Goal: Task Accomplishment & Management: Manage account settings

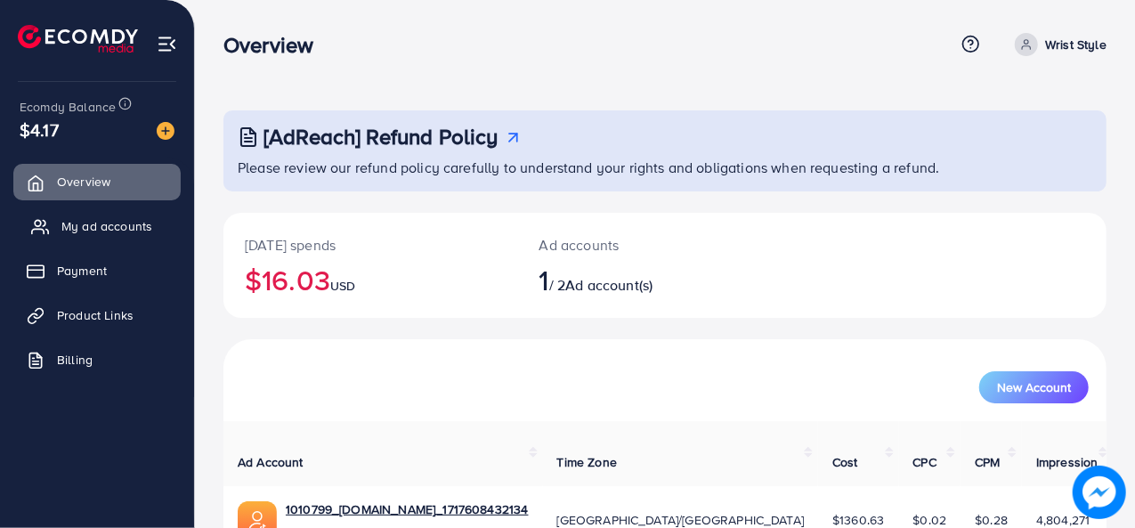
click at [100, 223] on span "My ad accounts" at bounding box center [106, 226] width 91 height 18
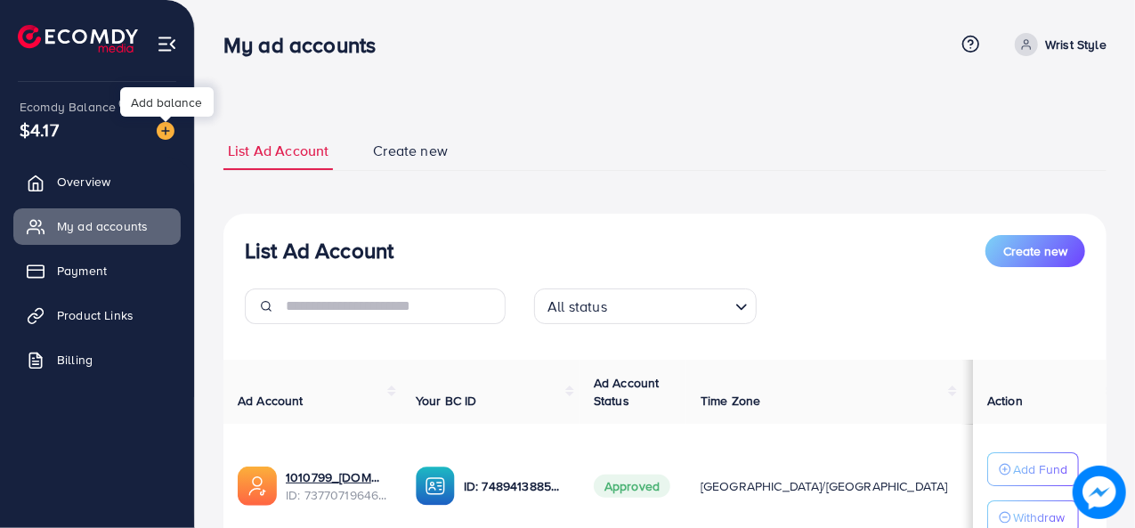
click at [167, 136] on img at bounding box center [166, 131] width 18 height 18
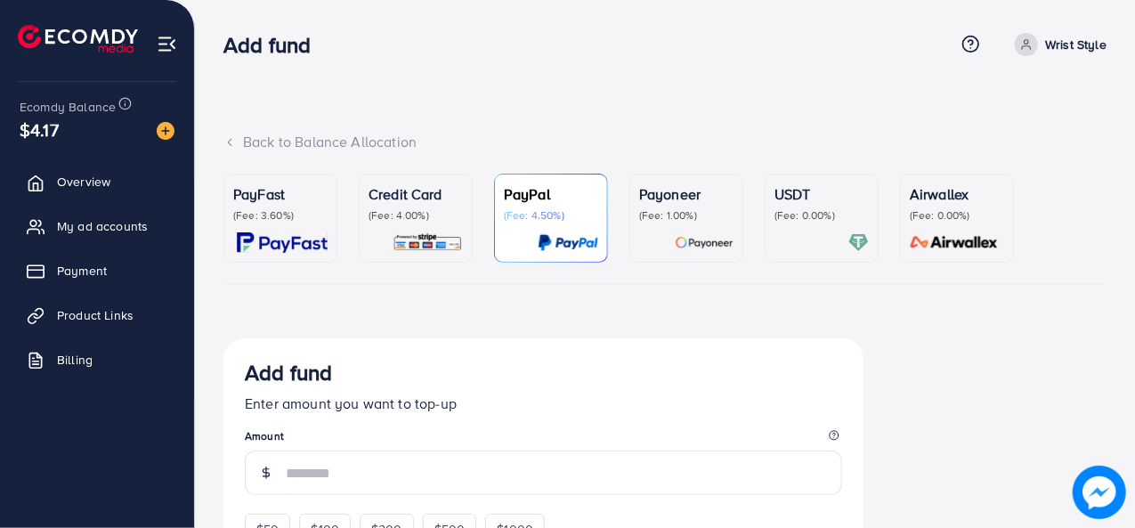
click at [791, 223] on div "USDT (Fee: 0.00%)" at bounding box center [822, 217] width 94 height 69
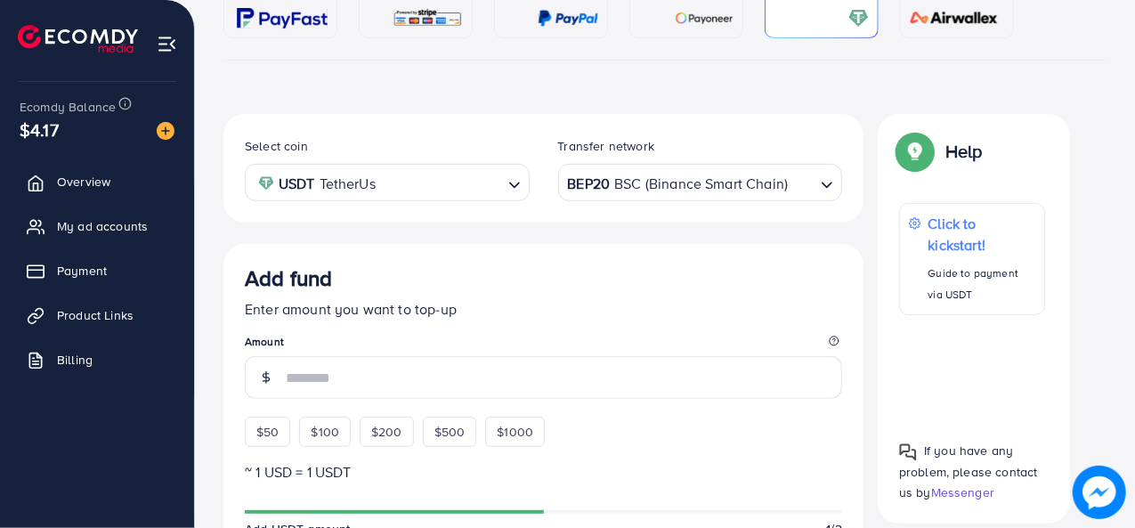
scroll to position [244, 0]
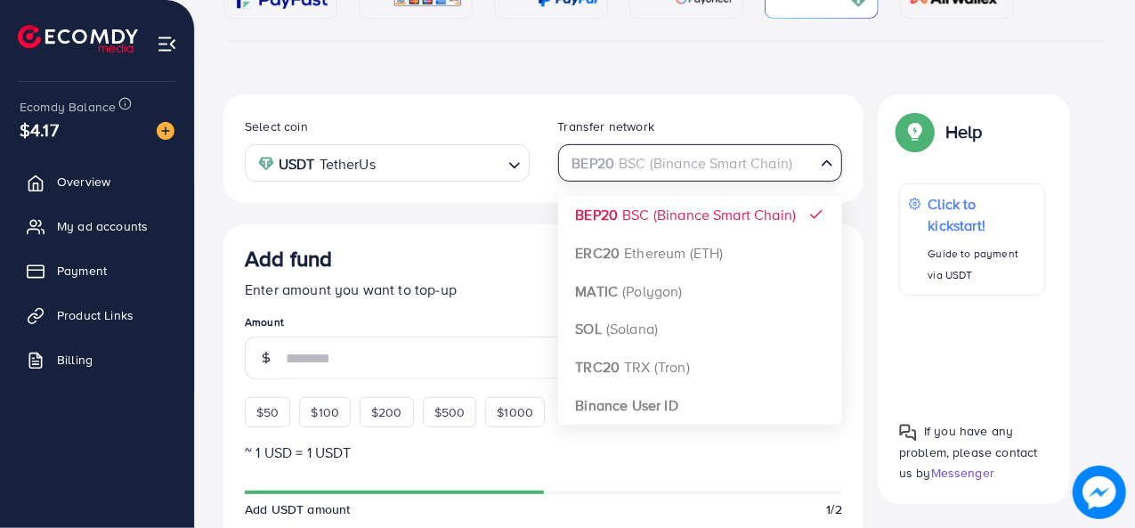
click at [824, 167] on icon "Search for option" at bounding box center [827, 163] width 18 height 18
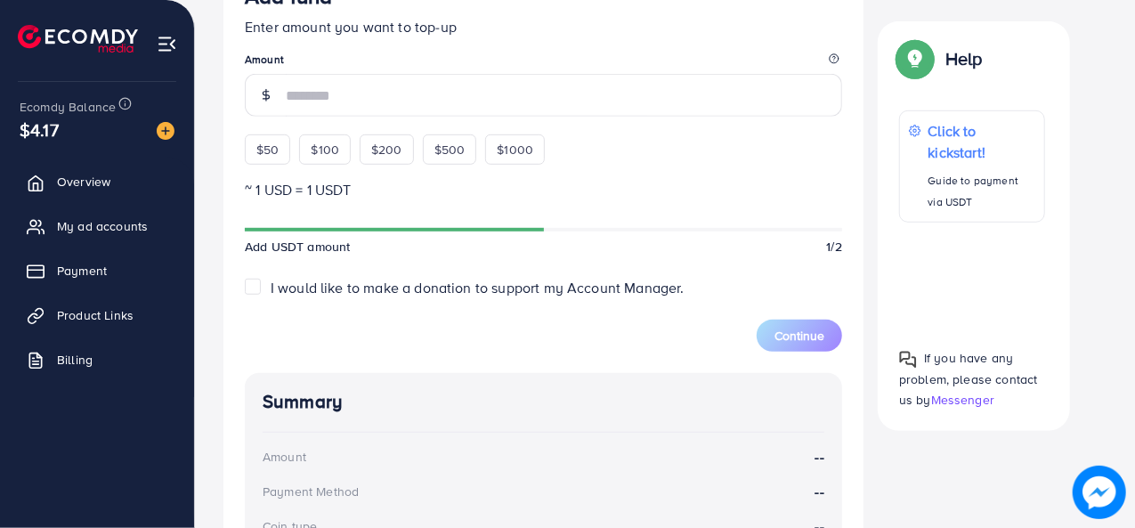
scroll to position [508, 0]
click at [356, 93] on input "number" at bounding box center [564, 94] width 556 height 43
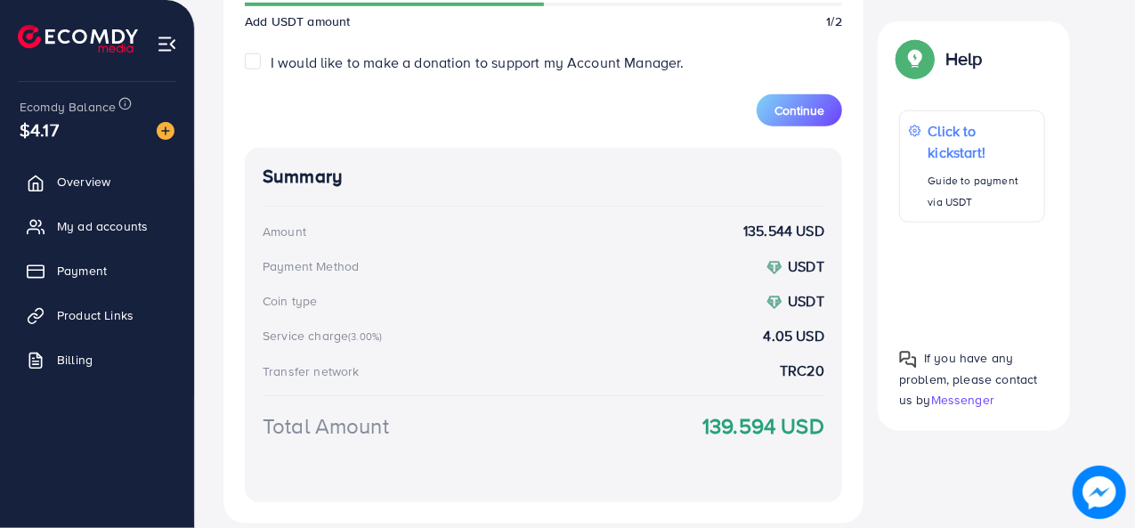
scroll to position [759, 0]
type input "***"
click at [778, 101] on span "Continue" at bounding box center [800, 110] width 50 height 18
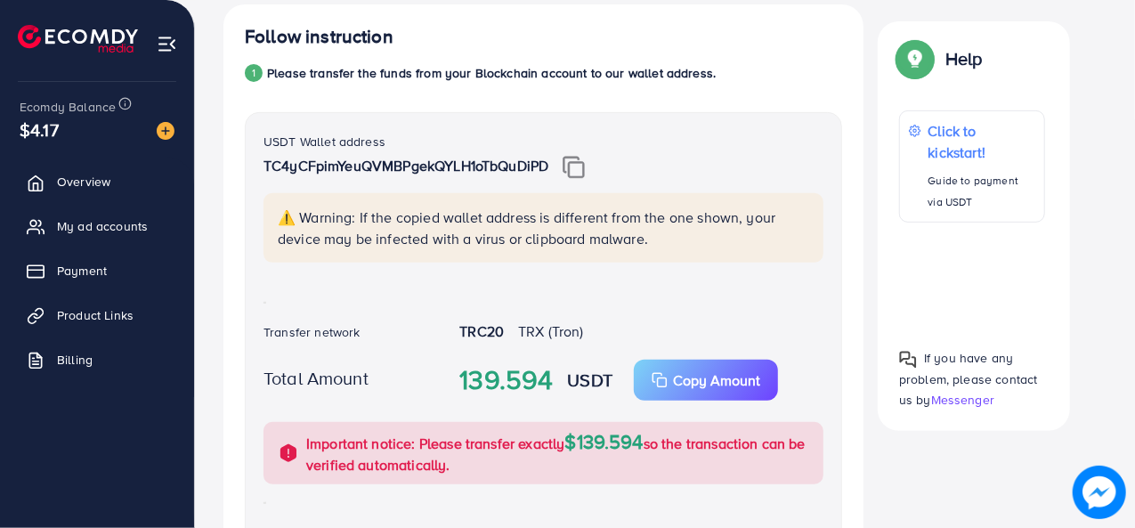
scroll to position [326, 0]
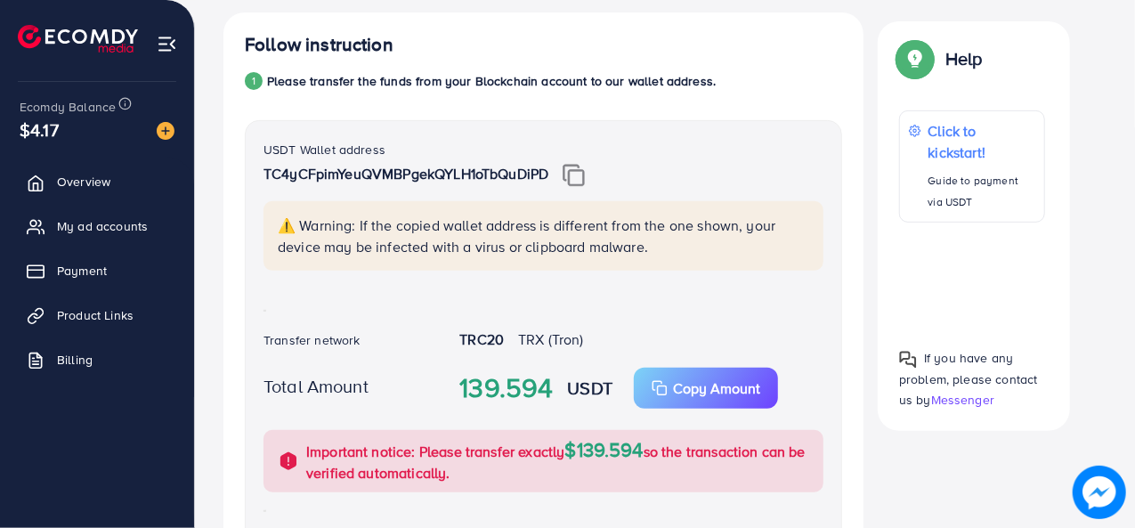
click at [576, 175] on img at bounding box center [574, 175] width 22 height 23
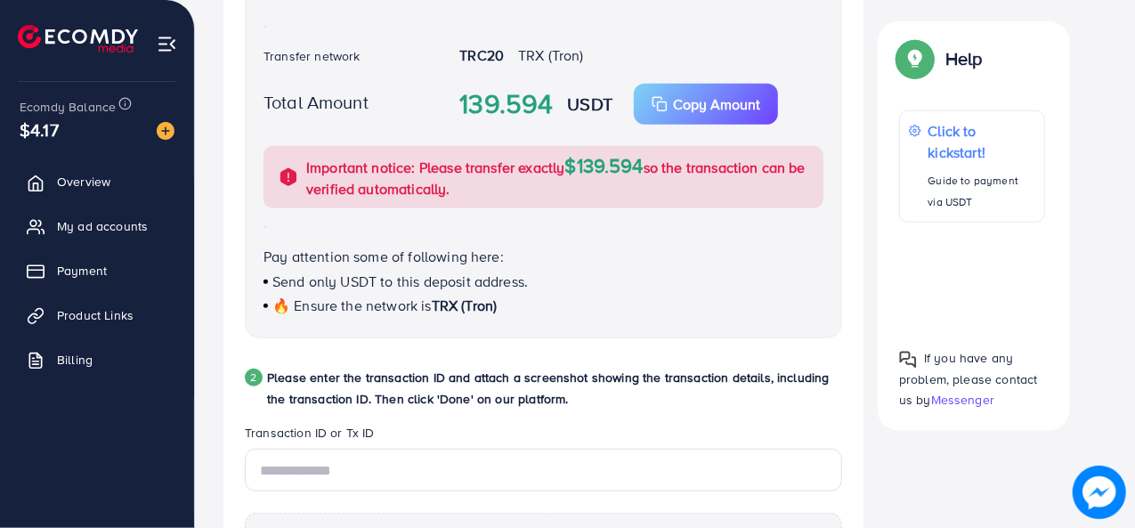
scroll to position [775, 0]
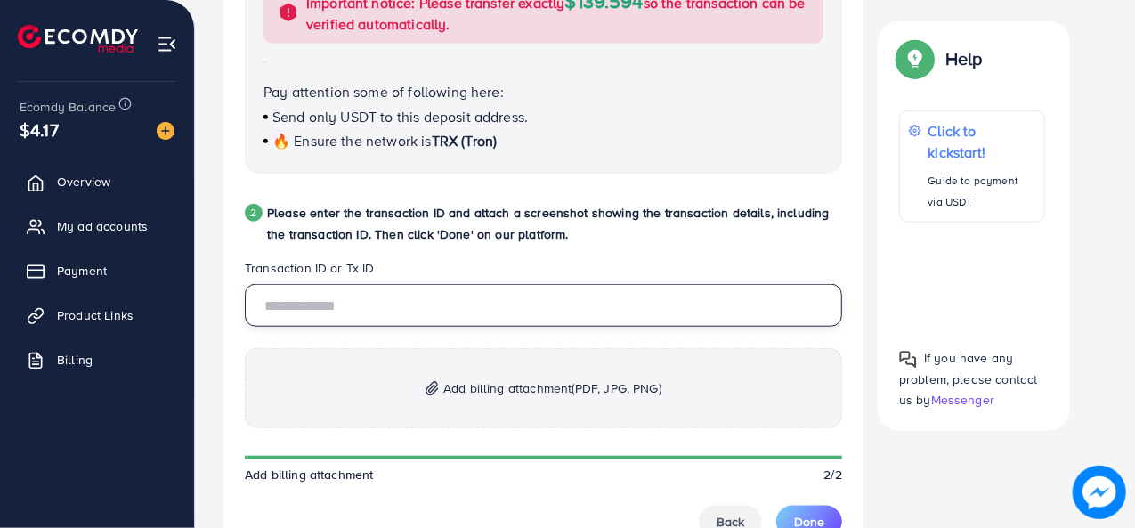
click at [483, 293] on input "text" at bounding box center [543, 305] width 597 height 43
type input "**********"
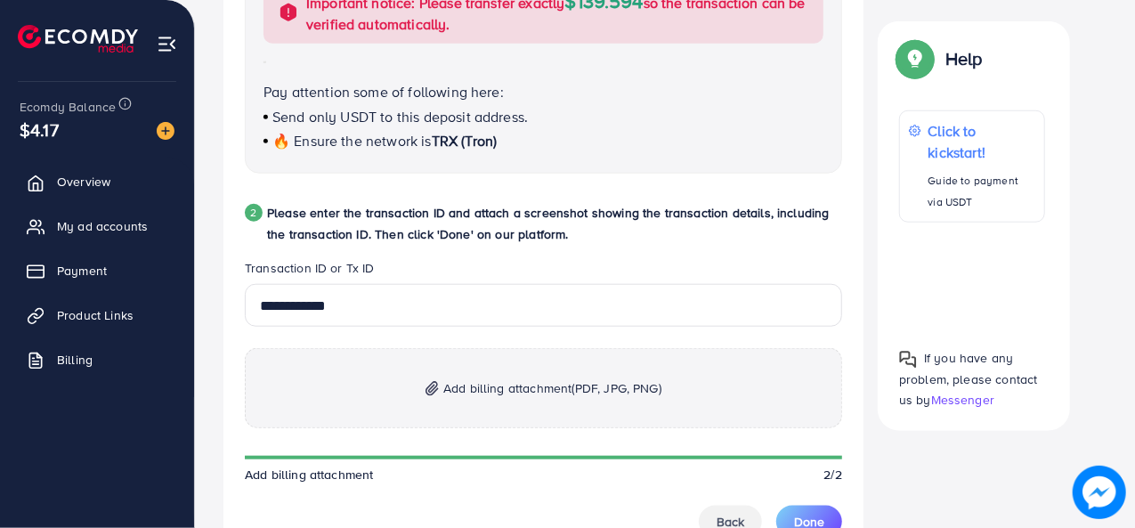
click at [529, 387] on span "Add billing attachment (PDF, JPG, PNG)" at bounding box center [552, 388] width 218 height 21
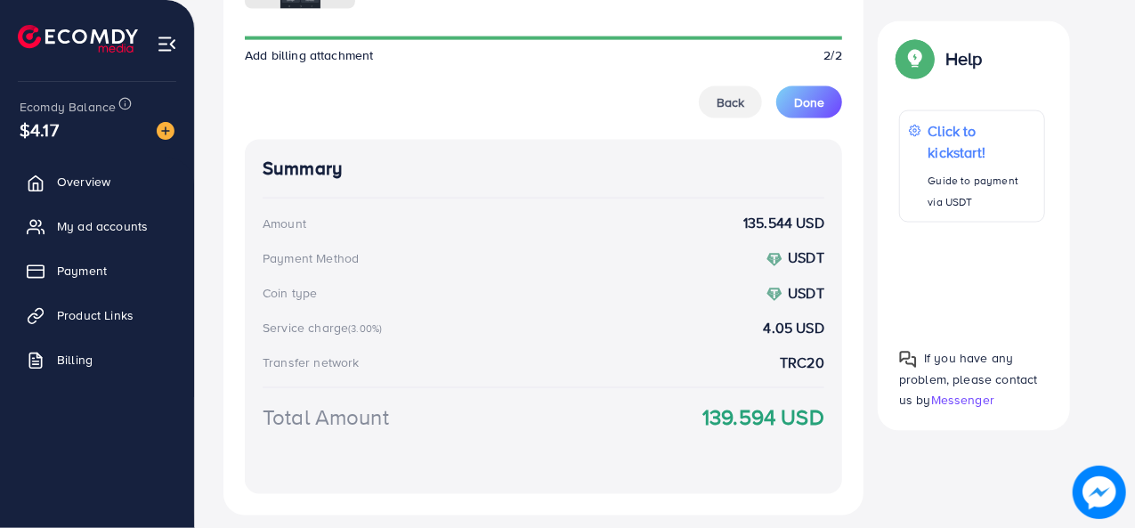
scroll to position [1298, 0]
click at [810, 104] on span "Done" at bounding box center [809, 102] width 30 height 18
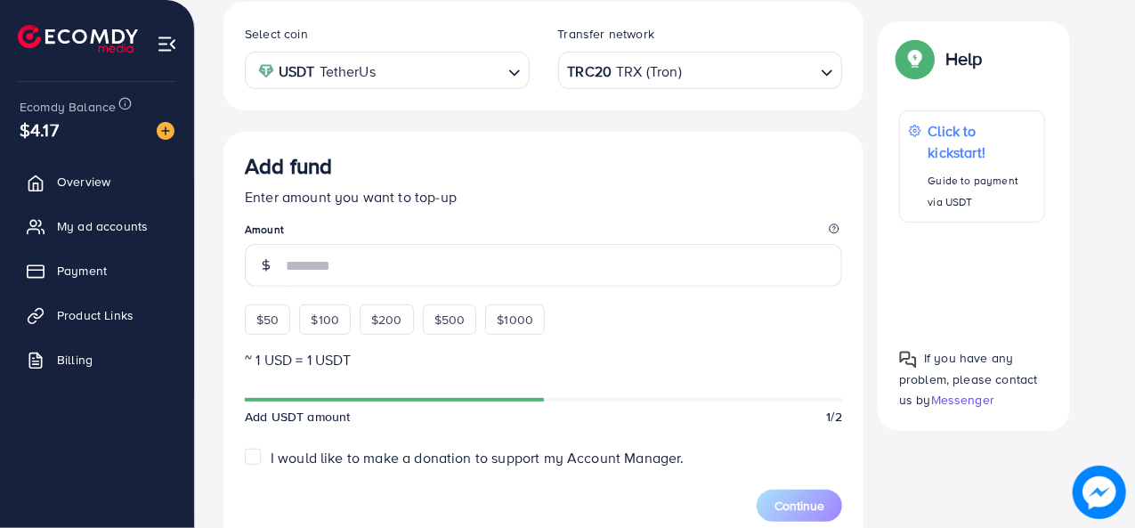
scroll to position [0, 0]
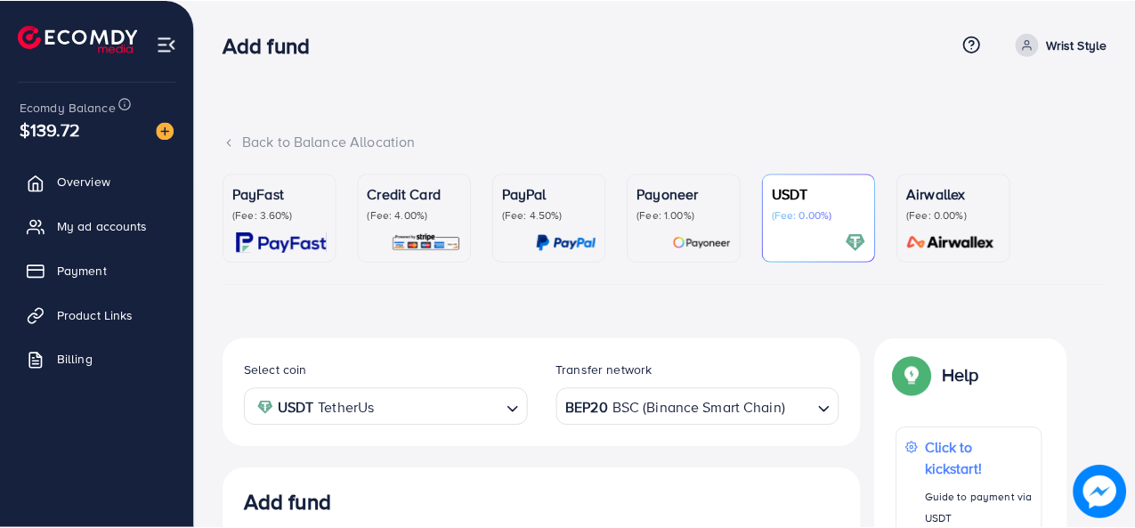
scroll to position [337, 0]
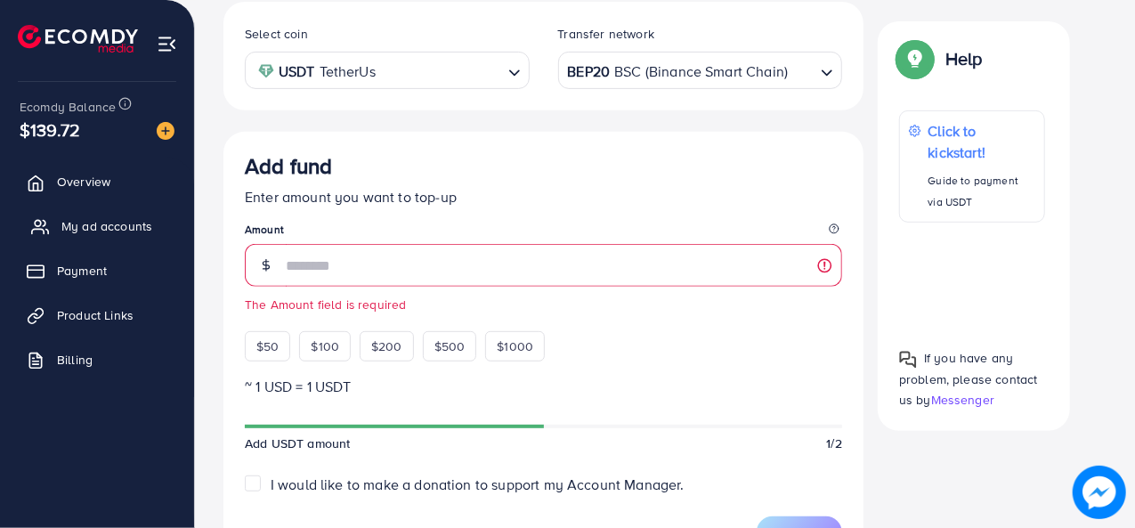
click at [116, 219] on span "My ad accounts" at bounding box center [106, 226] width 91 height 18
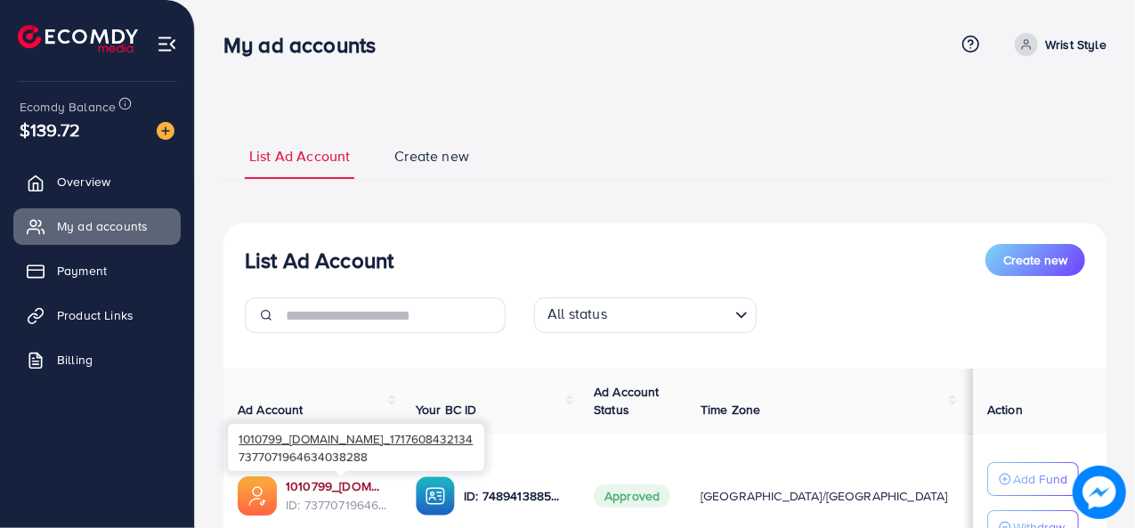
click at [338, 480] on link "1010799_[DOMAIN_NAME]_1717608432134" at bounding box center [337, 486] width 102 height 18
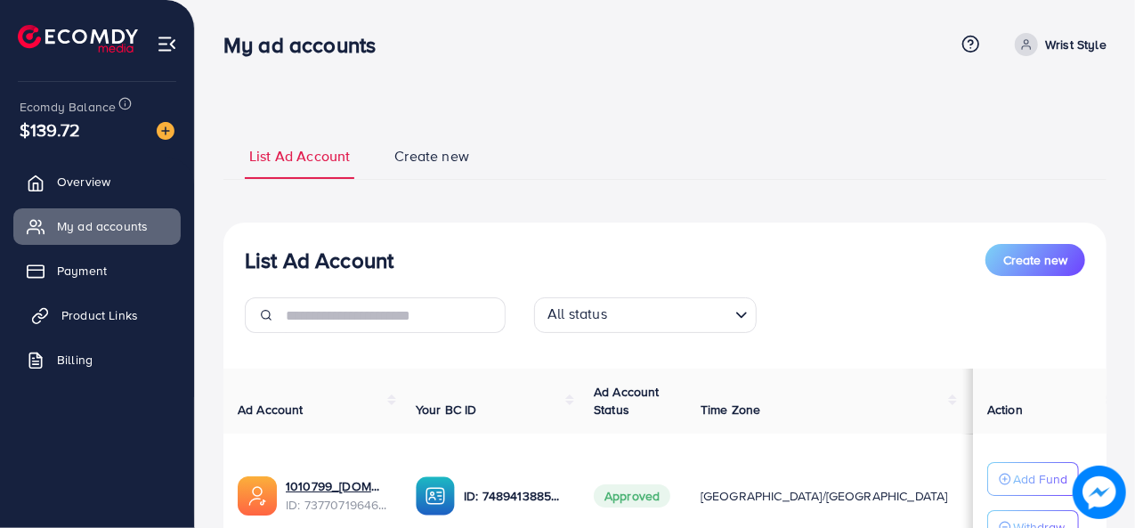
click at [95, 298] on link "Product Links" at bounding box center [96, 315] width 167 height 36
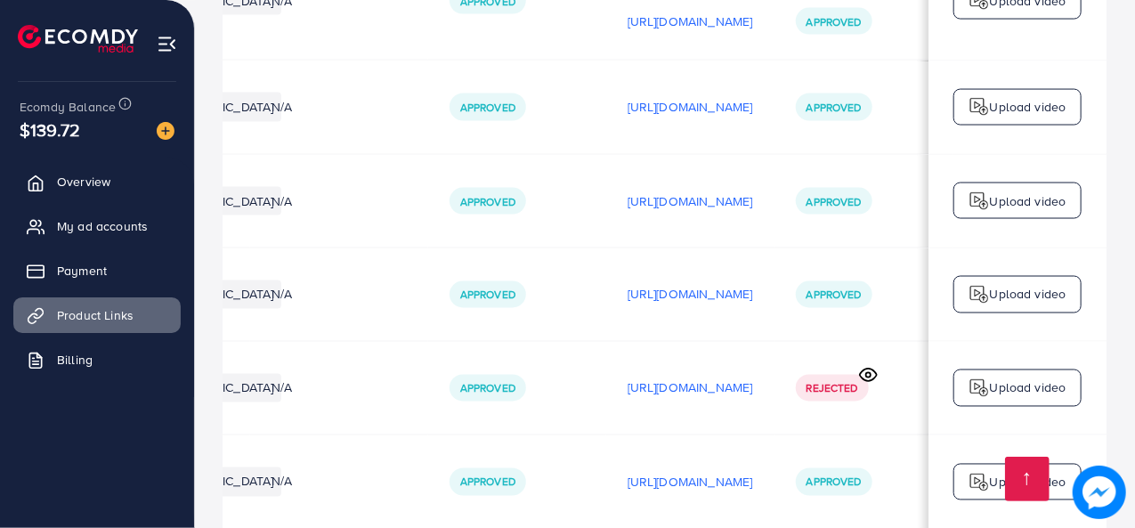
scroll to position [0, 435]
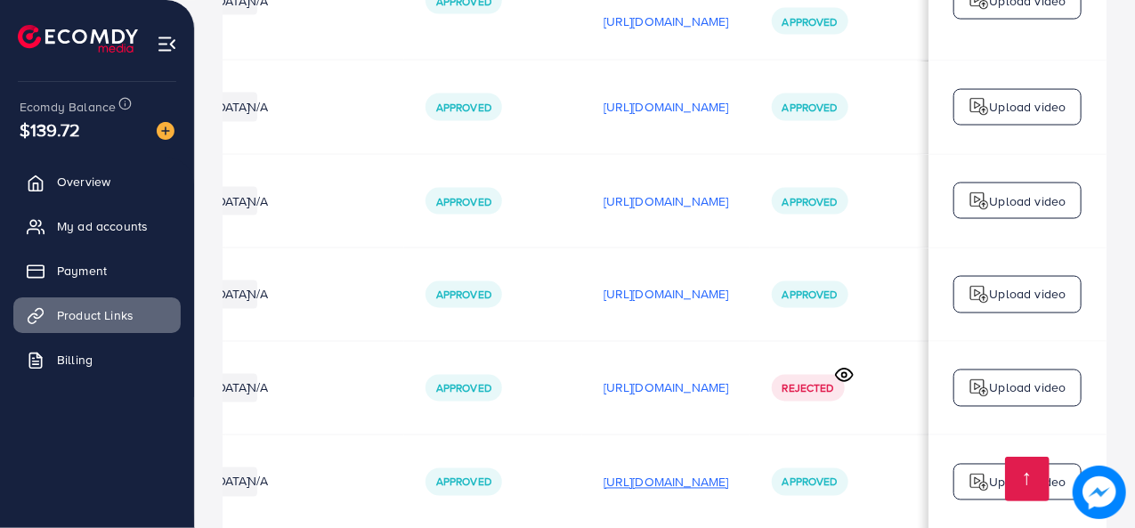
click at [711, 472] on p "https://files.ecomdy.com/videos/ffd20d98-91ca-4faf-9bc3-11a298a53107-1759341549…" at bounding box center [667, 482] width 126 height 21
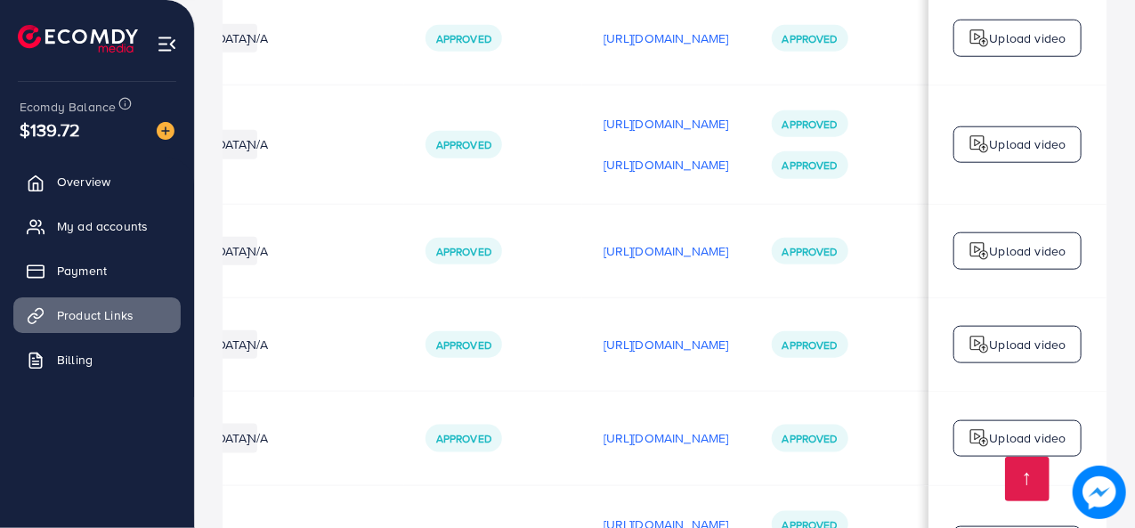
scroll to position [0, 451]
click at [708, 427] on p "https://files.ecomdy.com/videos/7091df0f-b12e-4a80-bc35-3c2c49dacc25-1757772195…" at bounding box center [667, 437] width 126 height 21
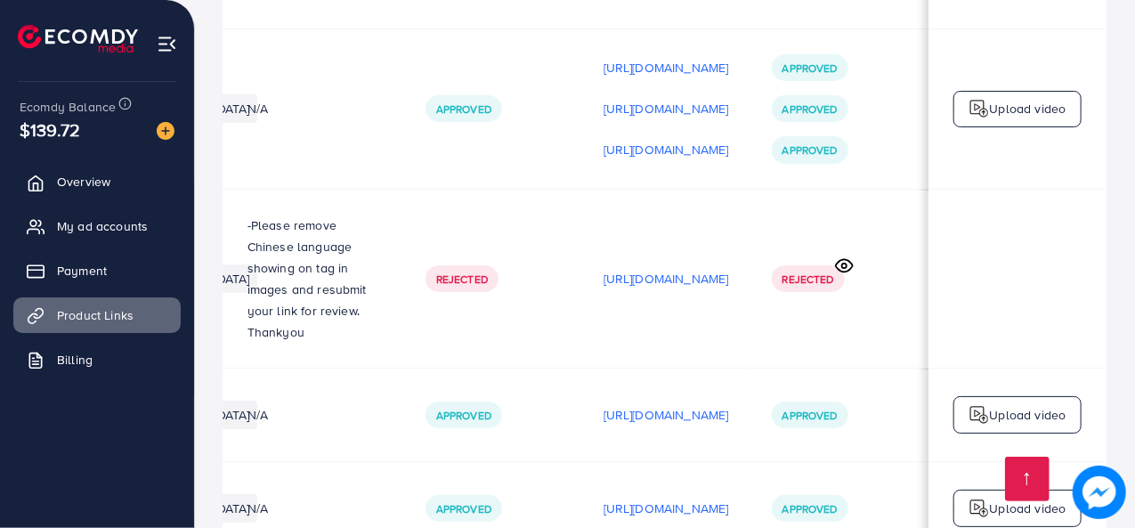
scroll to position [0, 526]
click at [686, 404] on p "https://files.ecomdy.com/videos/6216acd7-db51-4d11-9581-71378be5c694-1754383175…" at bounding box center [667, 414] width 126 height 21
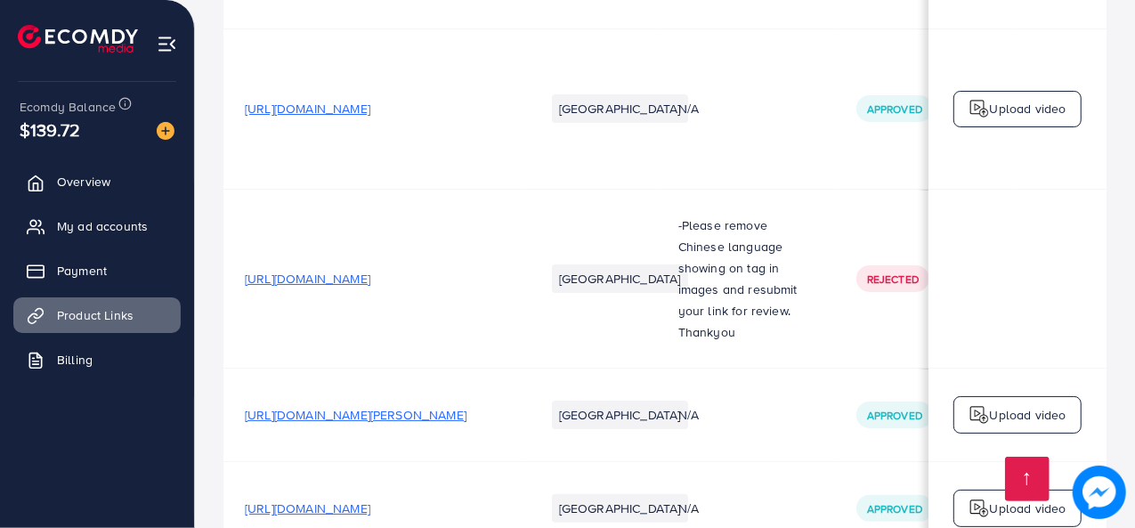
click at [457, 406] on span "https://wristandstyle.store/products/parsil-stainless-steel-watch-elegance-meet…" at bounding box center [356, 415] width 222 height 18
click at [135, 229] on span "My ad accounts" at bounding box center [106, 226] width 91 height 18
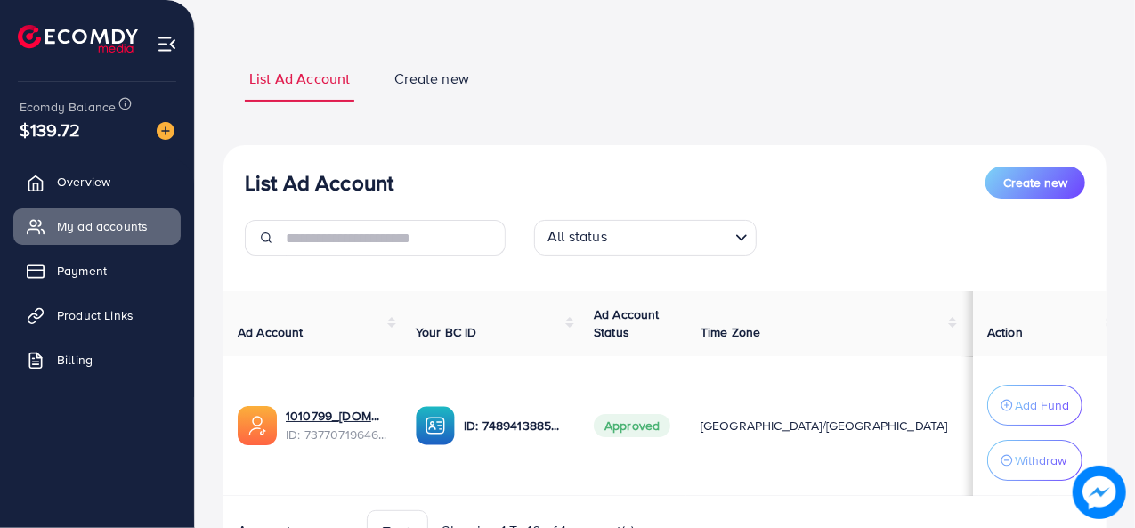
scroll to position [78, 0]
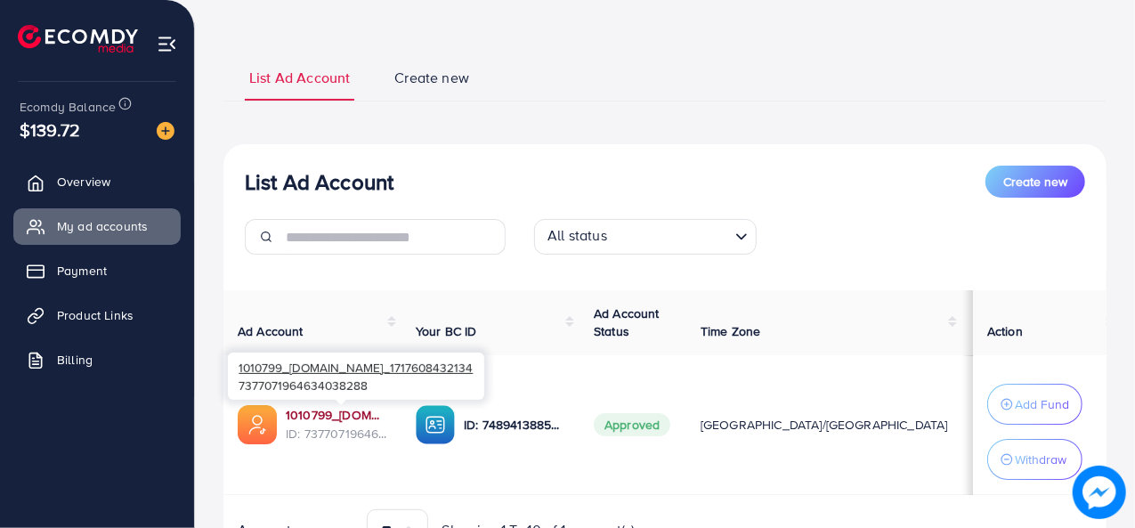
click at [381, 414] on link "1010799_[DOMAIN_NAME]_1717608432134" at bounding box center [337, 415] width 102 height 18
